Goal: Transaction & Acquisition: Purchase product/service

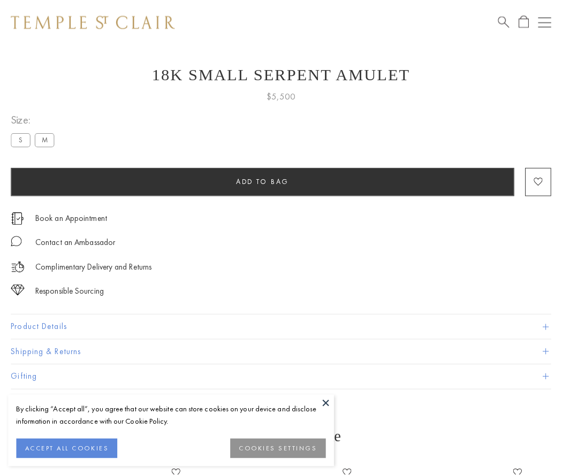
scroll to position [43, 0]
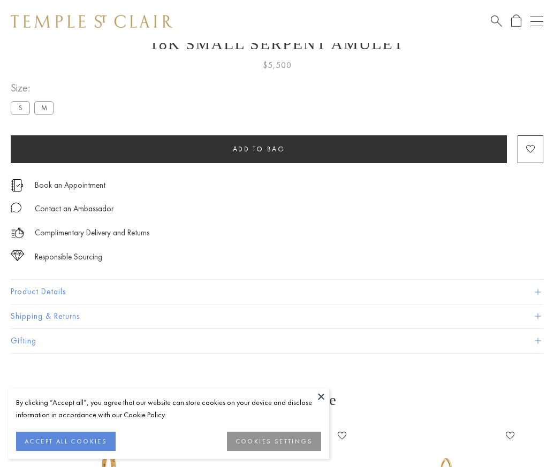
click at [259, 149] on span "Add to bag" at bounding box center [259, 149] width 52 height 9
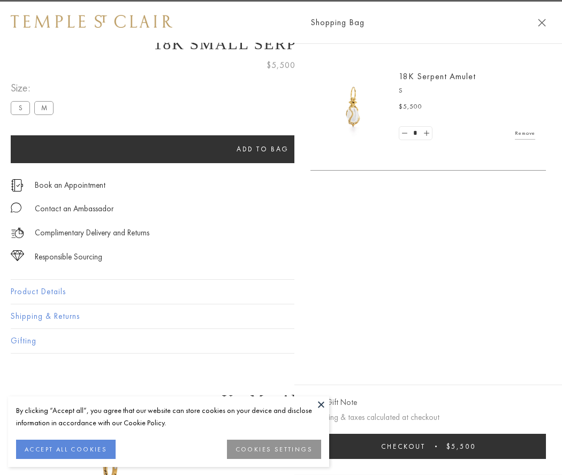
click at [536, 447] on button "Checkout $5,500" at bounding box center [429, 446] width 236 height 25
